Goal: Answer question/provide support

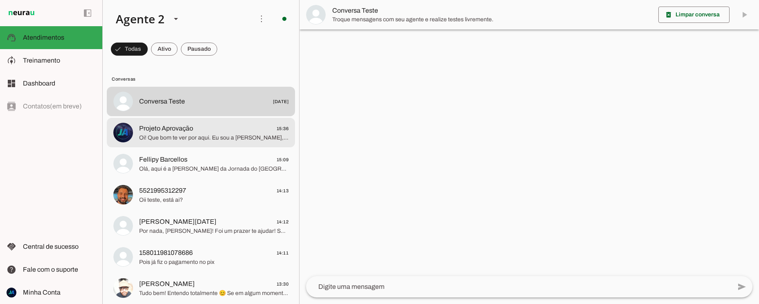
click at [233, 137] on span "Oi! Que bom te ver por aqui. Eu sou a [PERSON_NAME], assistente da [PERSON_NAME…" at bounding box center [213, 138] width 149 height 8
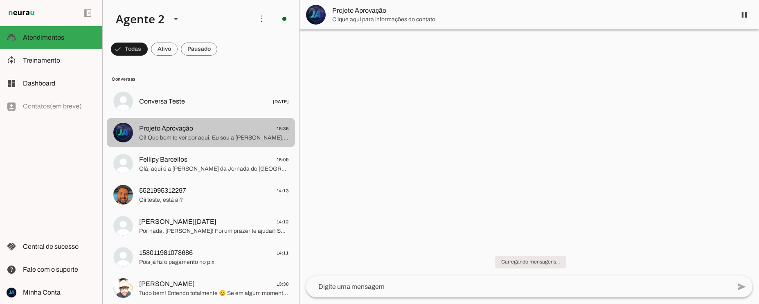
click at [233, 134] on span "Oi! Que bom te ver por aqui. Eu sou a [PERSON_NAME], assistente da [PERSON_NAME…" at bounding box center [213, 138] width 149 height 8
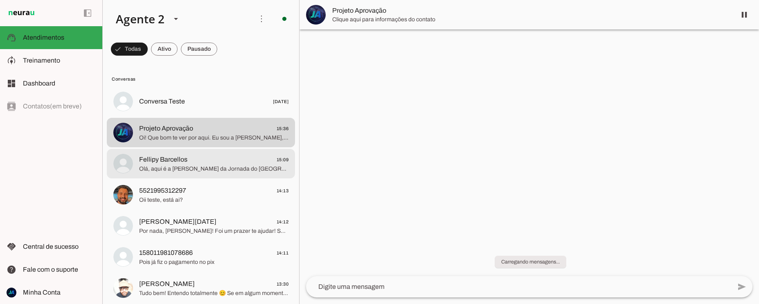
click at [227, 171] on span "Olá, aqui é a [PERSON_NAME] da Jornada do [GEOGRAPHIC_DATA]. Vi que você baixou…" at bounding box center [213, 169] width 149 height 8
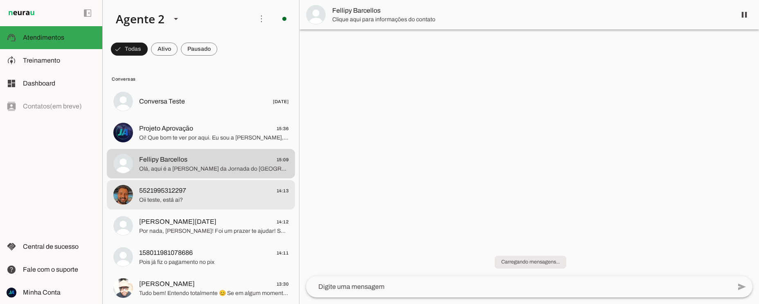
click at [197, 193] on span "5521995312297 14:13" at bounding box center [213, 191] width 149 height 10
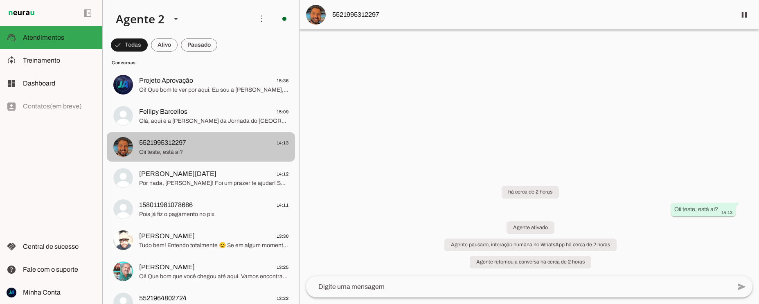
scroll to position [49, 0]
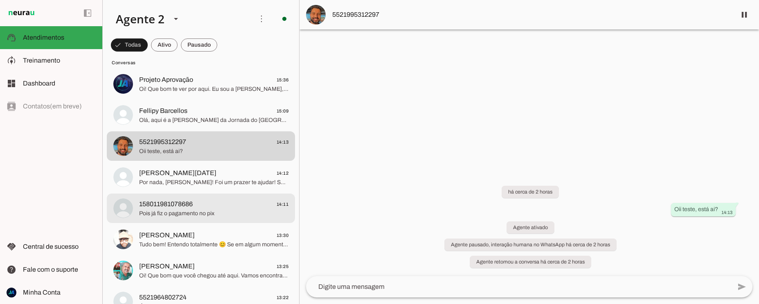
click at [187, 214] on span "Pois já fiz o pagamento no pix" at bounding box center [213, 213] width 149 height 8
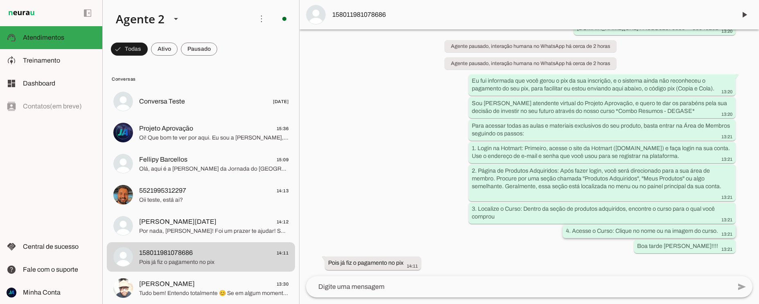
drag, startPoint x: 473, startPoint y: 125, endPoint x: 718, endPoint y: 232, distance: 267.5
click at [718, 232] on div "há 1 dia Aqui é o atendente virtual da Jornada do Aprovado, e quero te dar os p…" at bounding box center [528, 152] width 459 height 247
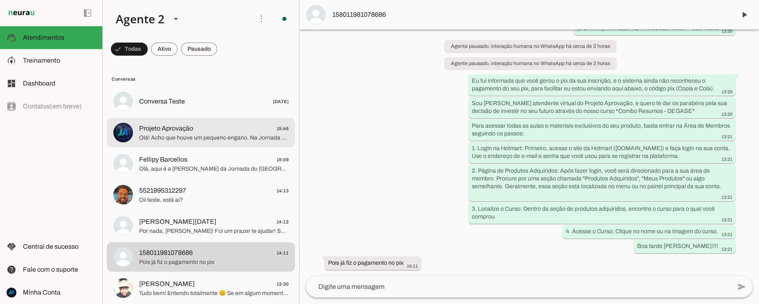
click at [273, 133] on span "Projeto Aprovação 15:46" at bounding box center [213, 129] width 149 height 10
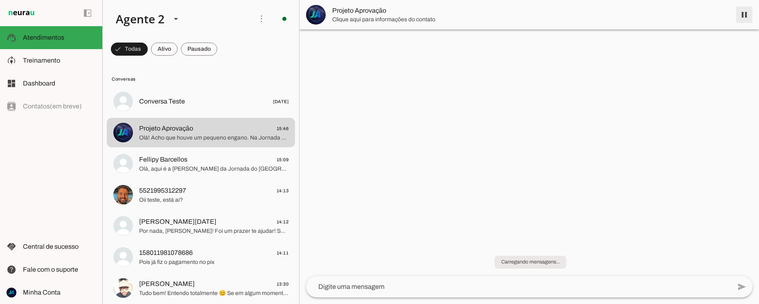
click at [746, 16] on span at bounding box center [744, 15] width 20 height 20
click at [148, 46] on span at bounding box center [129, 49] width 37 height 20
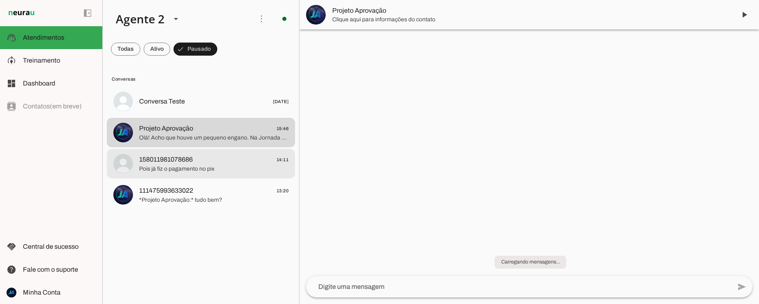
click at [191, 165] on span "Pois já fiz o pagamento no pix" at bounding box center [213, 169] width 149 height 8
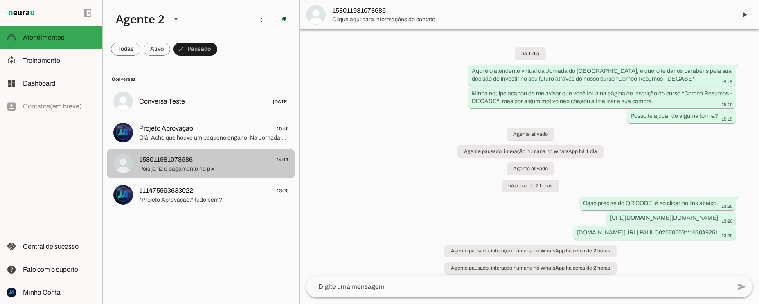
scroll to position [228, 0]
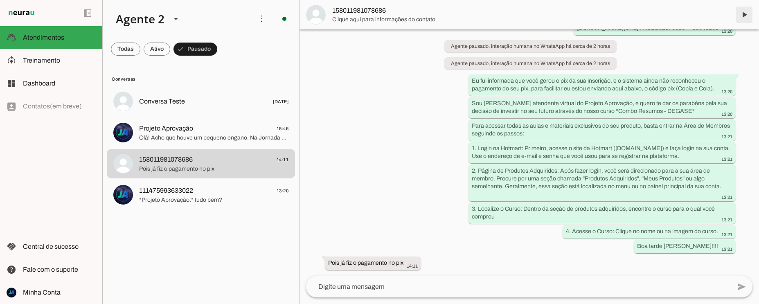
click at [745, 14] on span at bounding box center [744, 15] width 20 height 20
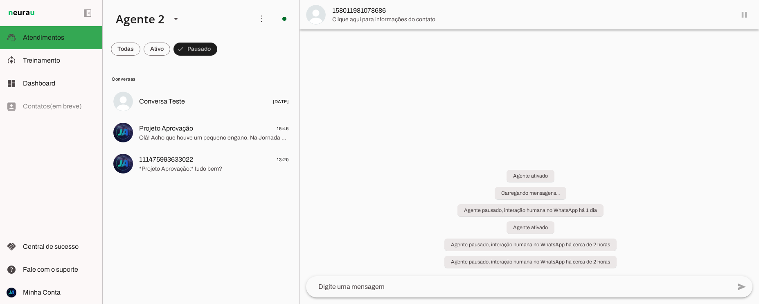
scroll to position [0, 0]
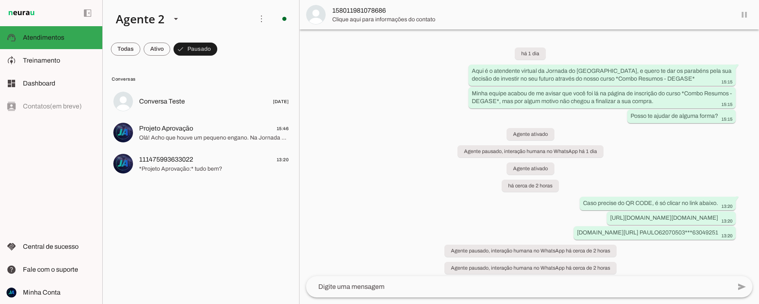
click at [140, 50] on span at bounding box center [125, 49] width 29 height 20
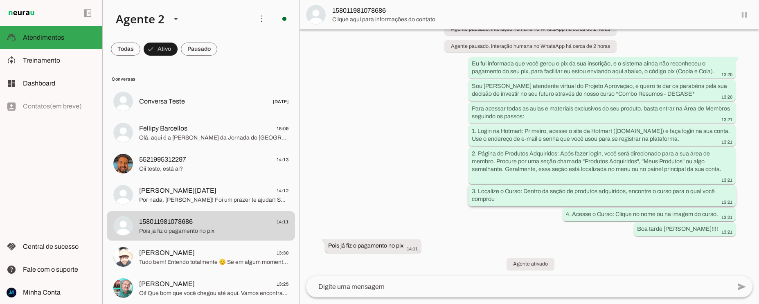
scroll to position [247, 0]
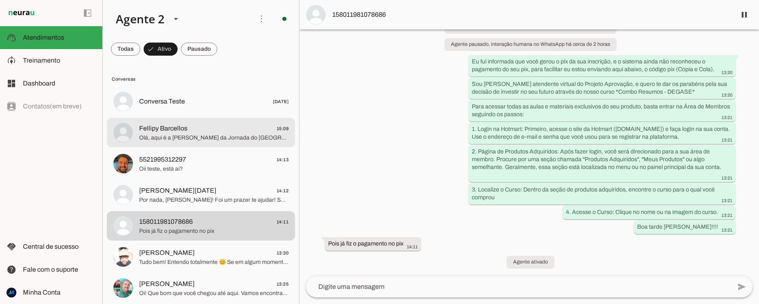
click at [185, 116] on md-item "Fellipy Barcellos 15:09 Olá, aqui é a [PERSON_NAME] da Jornada do Aprovado. Vi …" at bounding box center [201, 101] width 188 height 29
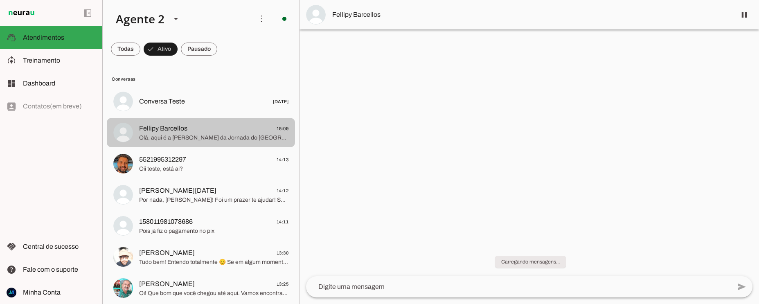
click at [192, 131] on span "Fellipy Barcellos 15:09" at bounding box center [213, 129] width 149 height 10
